Goal: Navigation & Orientation: Find specific page/section

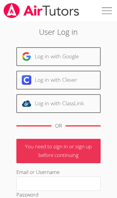
scroll to position [46, 0]
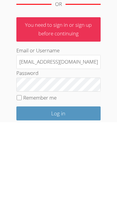
type input "raupton593@gmail.com"
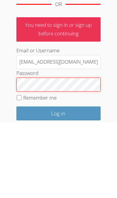
scroll to position [55, 0]
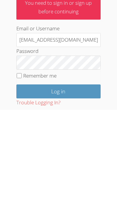
click at [58, 173] on input "Log in" at bounding box center [58, 180] width 84 height 14
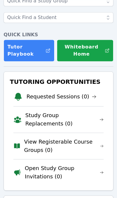
scroll to position [44, 0]
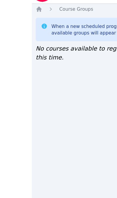
click at [117, 159] on html "Home Sessions Study Groups Students Messages Open user menu [PERSON_NAME] [PERS…" at bounding box center [58, 99] width 117 height 198
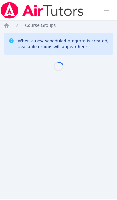
scroll to position [16, 0]
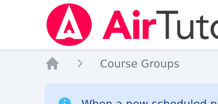
click at [39, 34] on div "When a new scheduled program is created, available groups will appear here." at bounding box center [109, 42] width 164 height 21
